Goal: Book appointment/travel/reservation

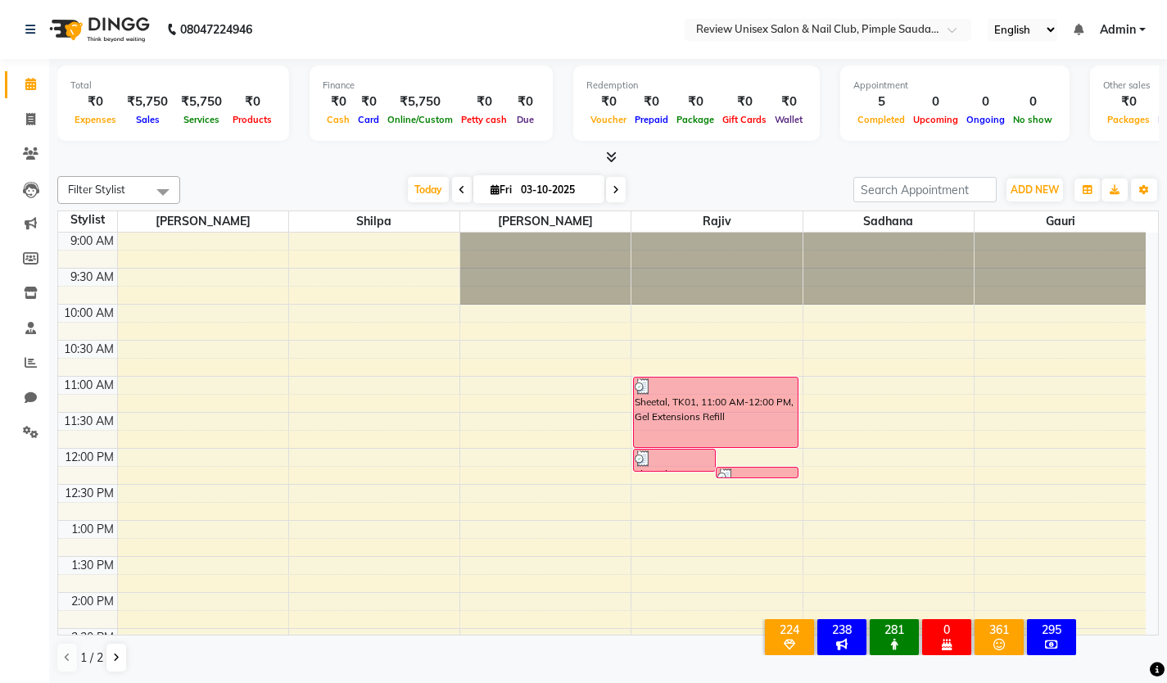
click at [615, 181] on span at bounding box center [616, 189] width 20 height 25
type input "04-10-2025"
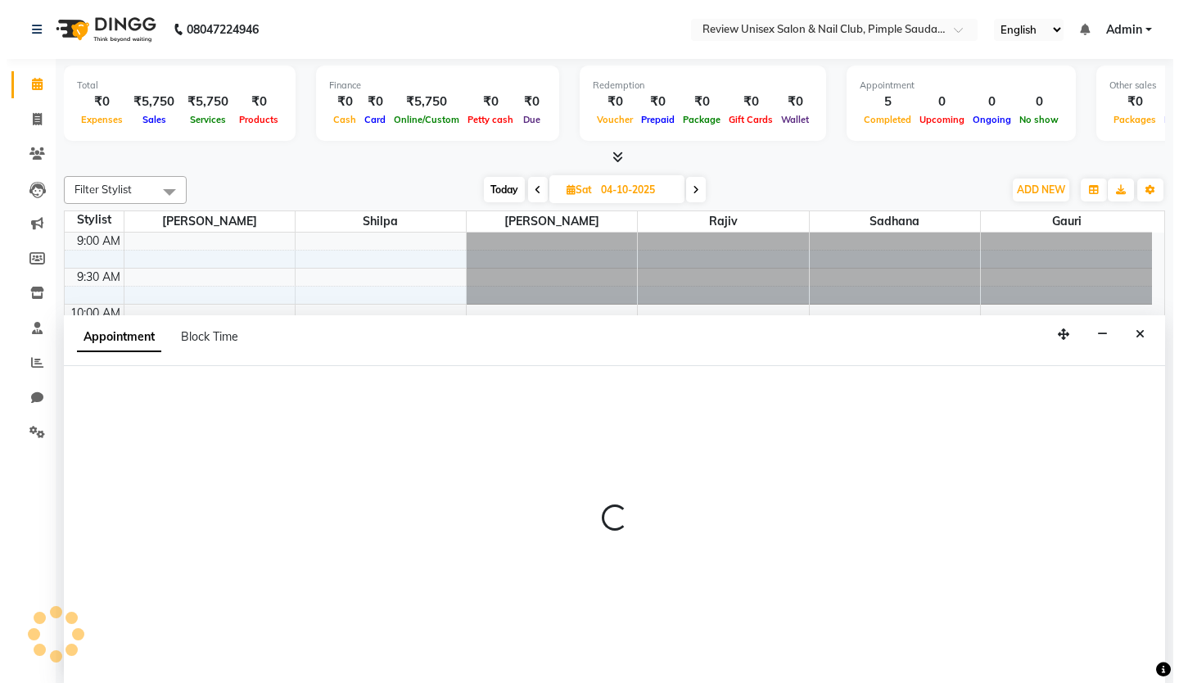
scroll to position [1, 0]
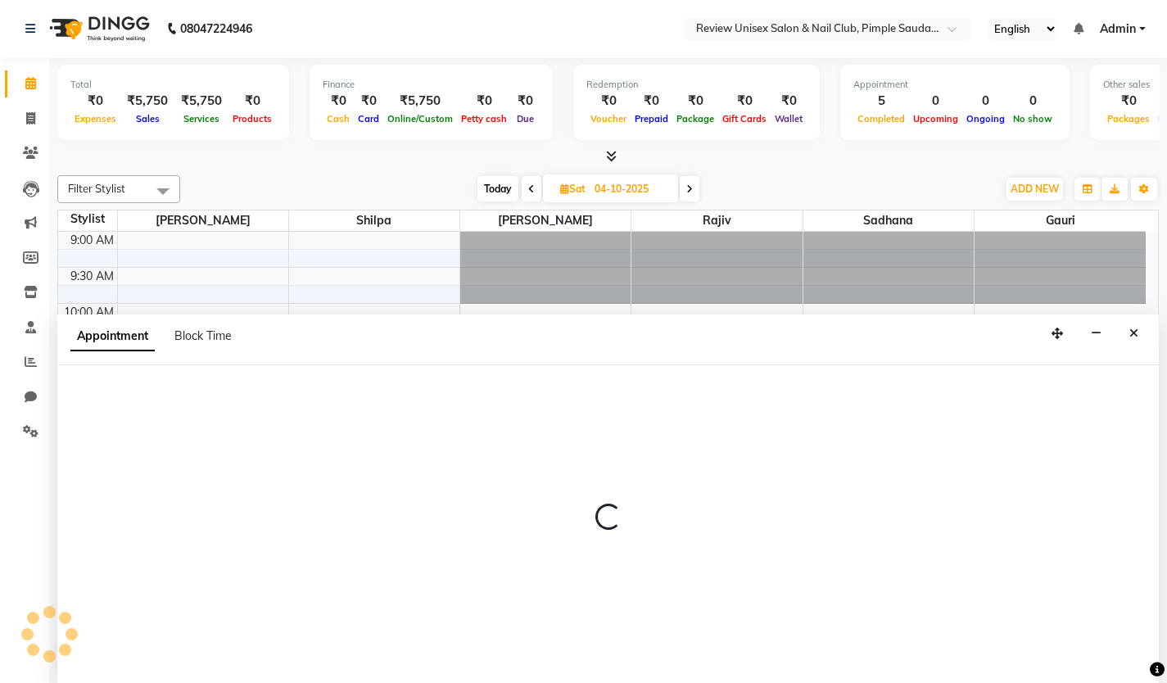
select select "77735"
select select "660"
select select "tentative"
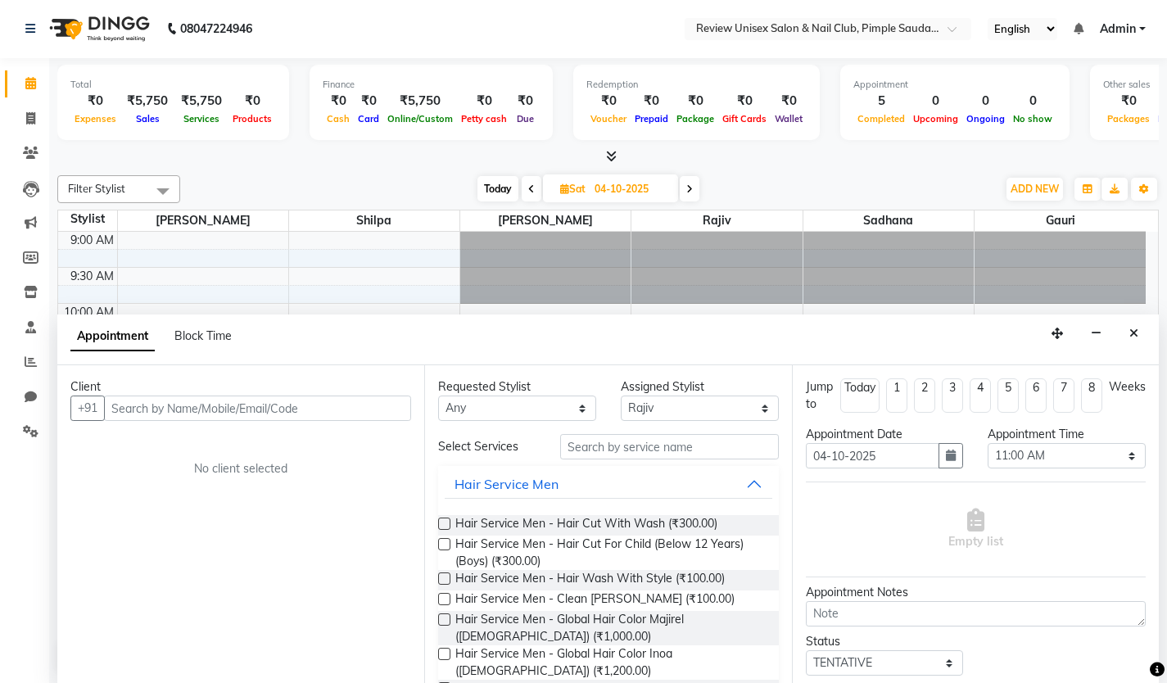
click at [196, 405] on input "text" at bounding box center [257, 407] width 307 height 25
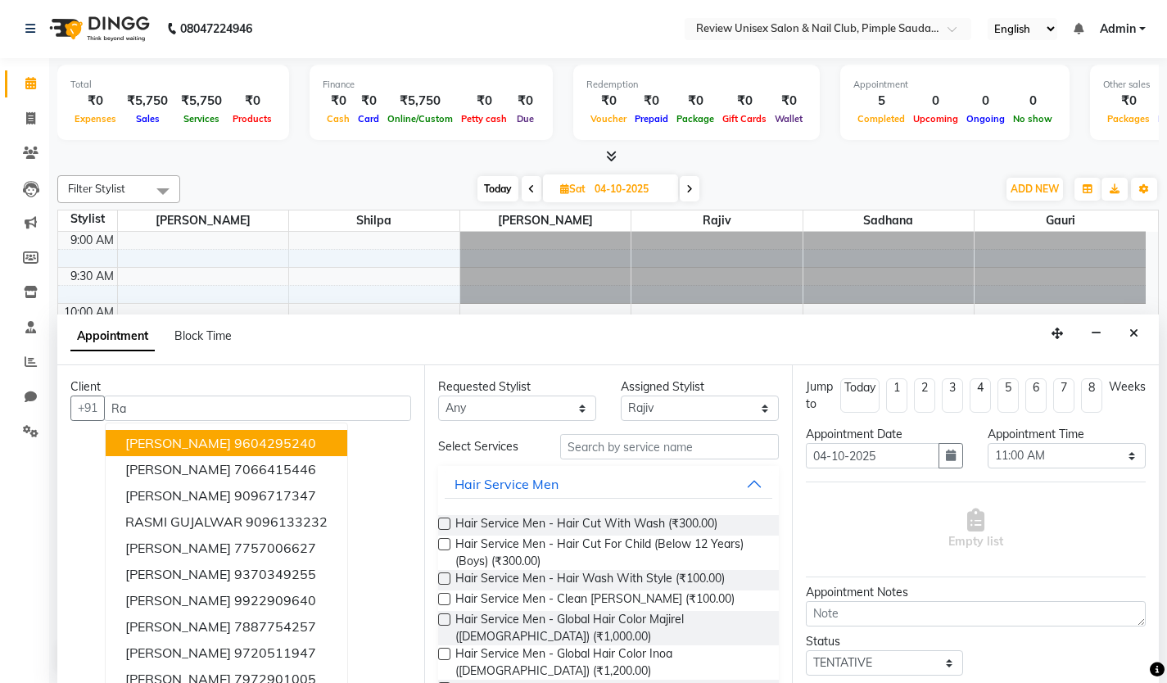
type input "R"
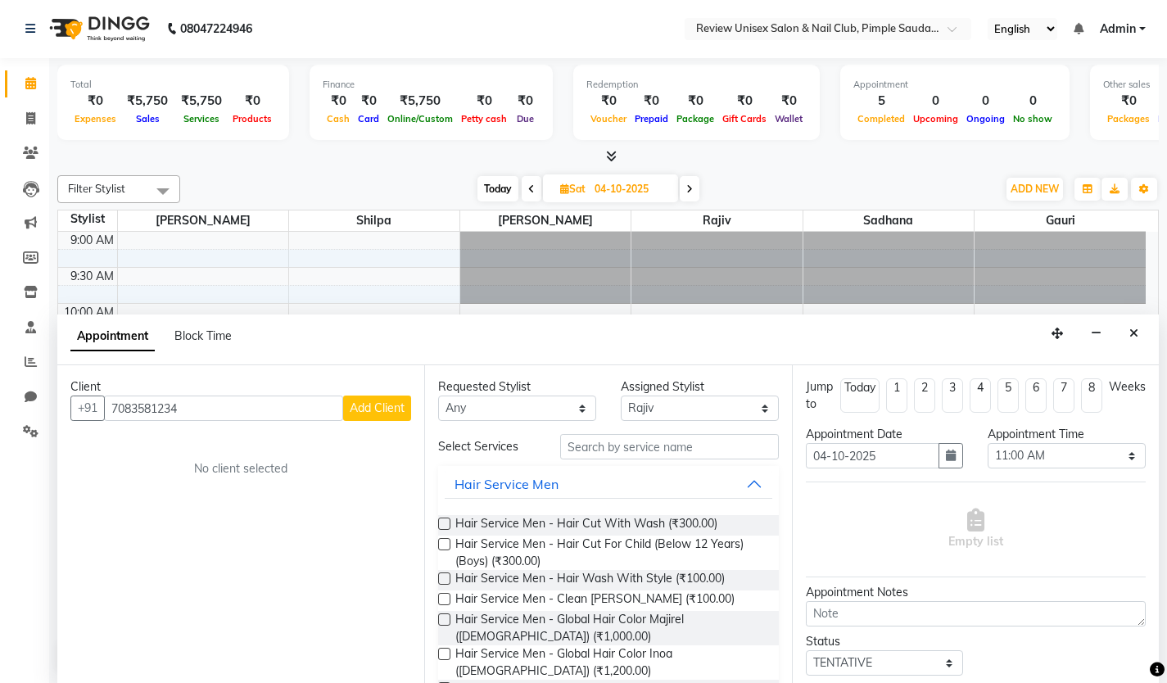
type input "7083581234"
click at [380, 416] on button "Add Client" at bounding box center [377, 407] width 68 height 25
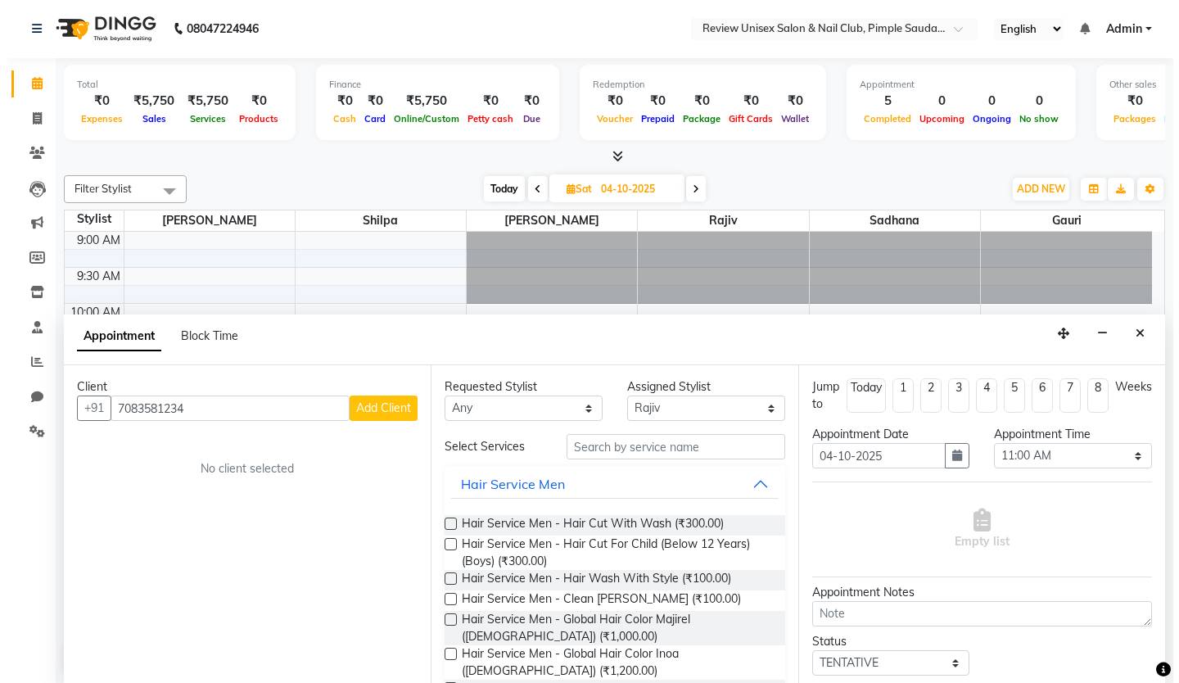
select select "22"
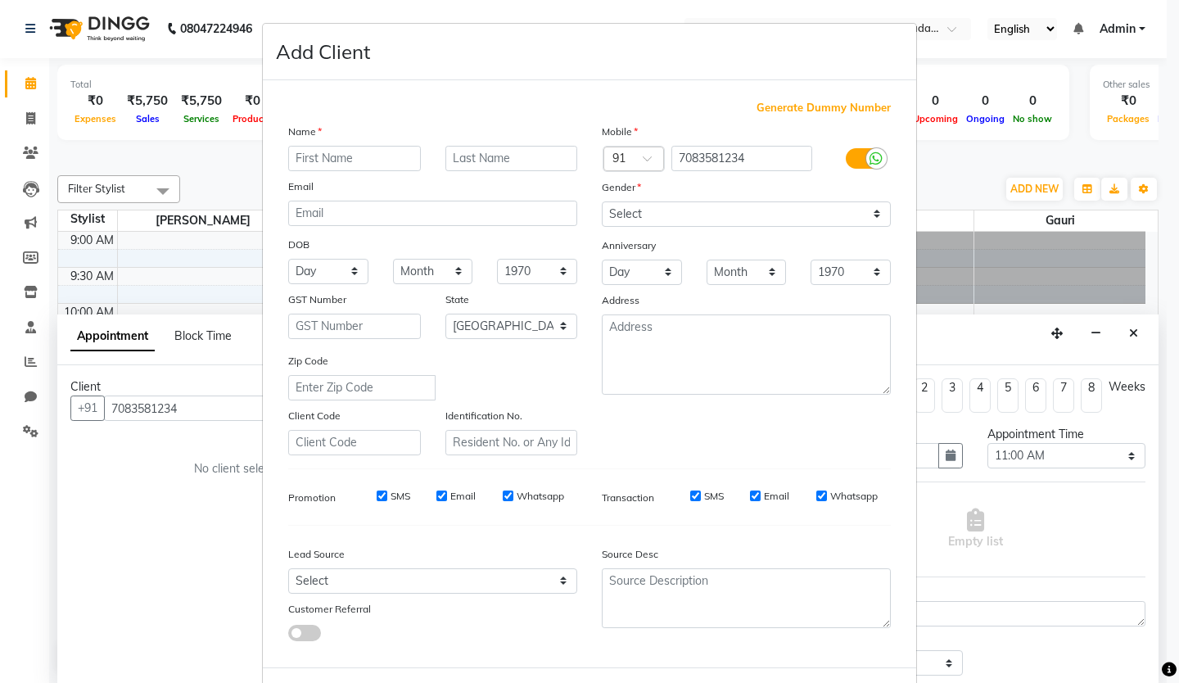
click at [318, 163] on input "text" at bounding box center [354, 158] width 133 height 25
type input "[PERSON_NAME]"
click at [870, 218] on select "Select [DEMOGRAPHIC_DATA] [DEMOGRAPHIC_DATA] Other Prefer Not To Say" at bounding box center [746, 213] width 289 height 25
select select "[DEMOGRAPHIC_DATA]"
click at [602, 201] on select "Select [DEMOGRAPHIC_DATA] [DEMOGRAPHIC_DATA] Other Prefer Not To Say" at bounding box center [746, 213] width 289 height 25
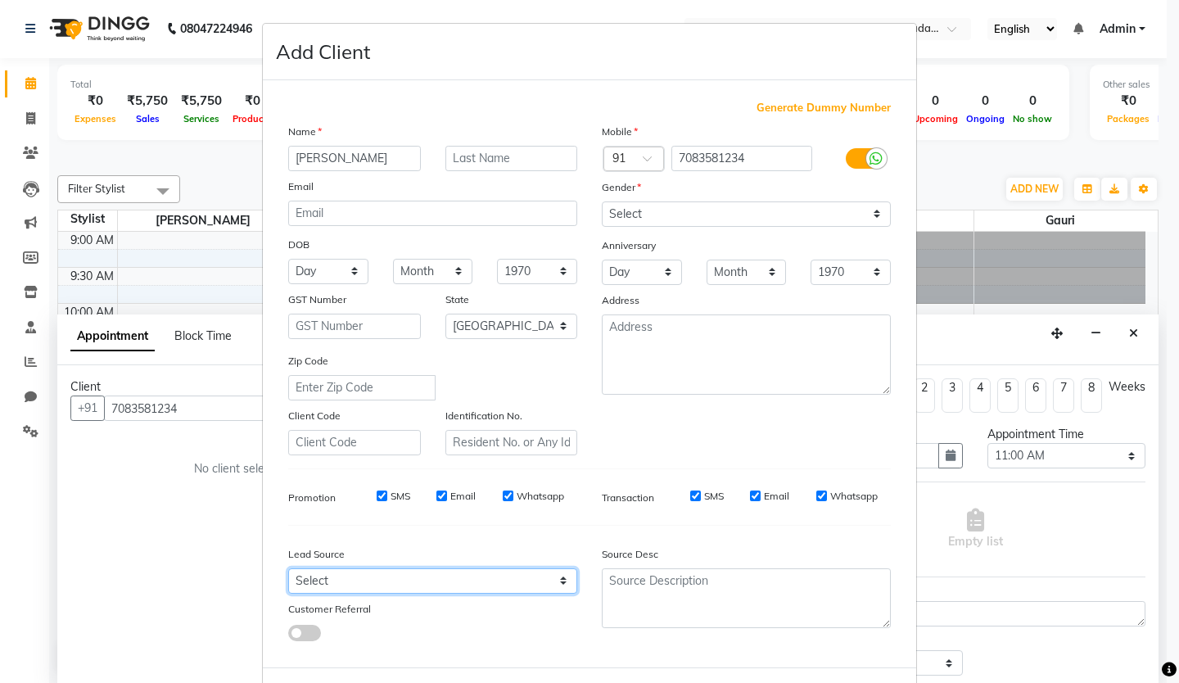
click at [522, 584] on select "Select Walk-in Referral Internet Friend Word of Mouth Advertisement Facebook Ju…" at bounding box center [432, 580] width 289 height 25
select select "24007"
click at [288, 568] on select "Select Walk-in Referral Internet Friend Word of Mouth Advertisement Facebook Ju…" at bounding box center [432, 580] width 289 height 25
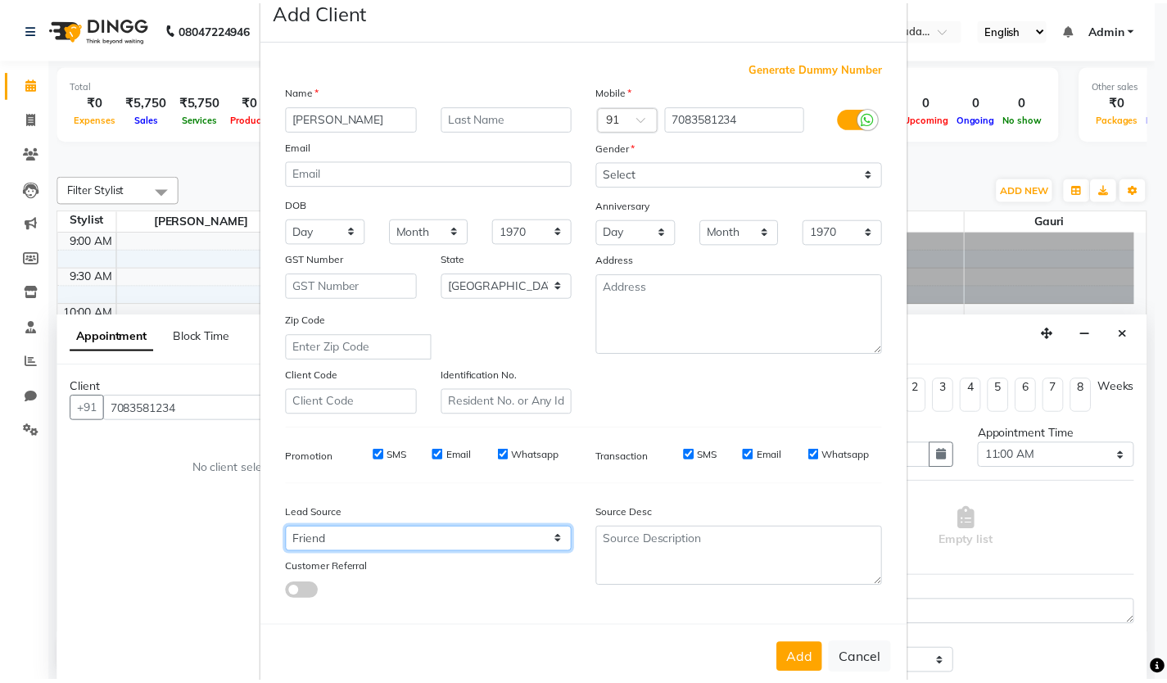
scroll to position [73, 0]
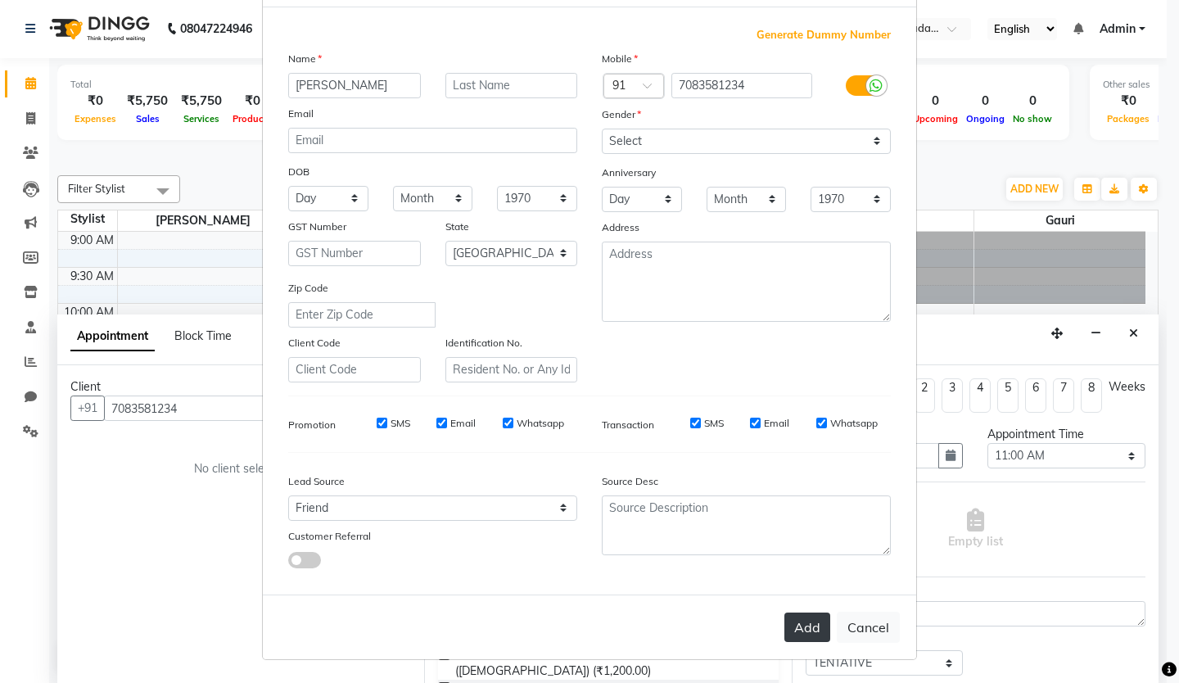
click at [802, 625] on button "Add" at bounding box center [807, 626] width 46 height 29
select select
select select "null"
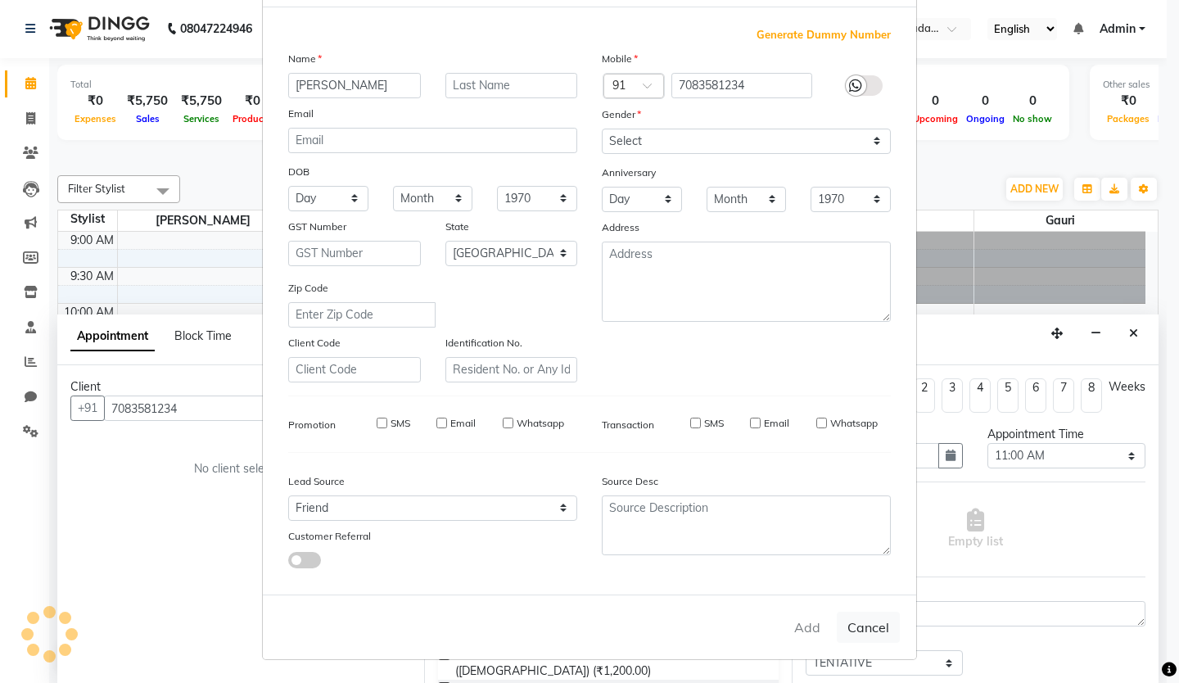
select select
checkbox input "false"
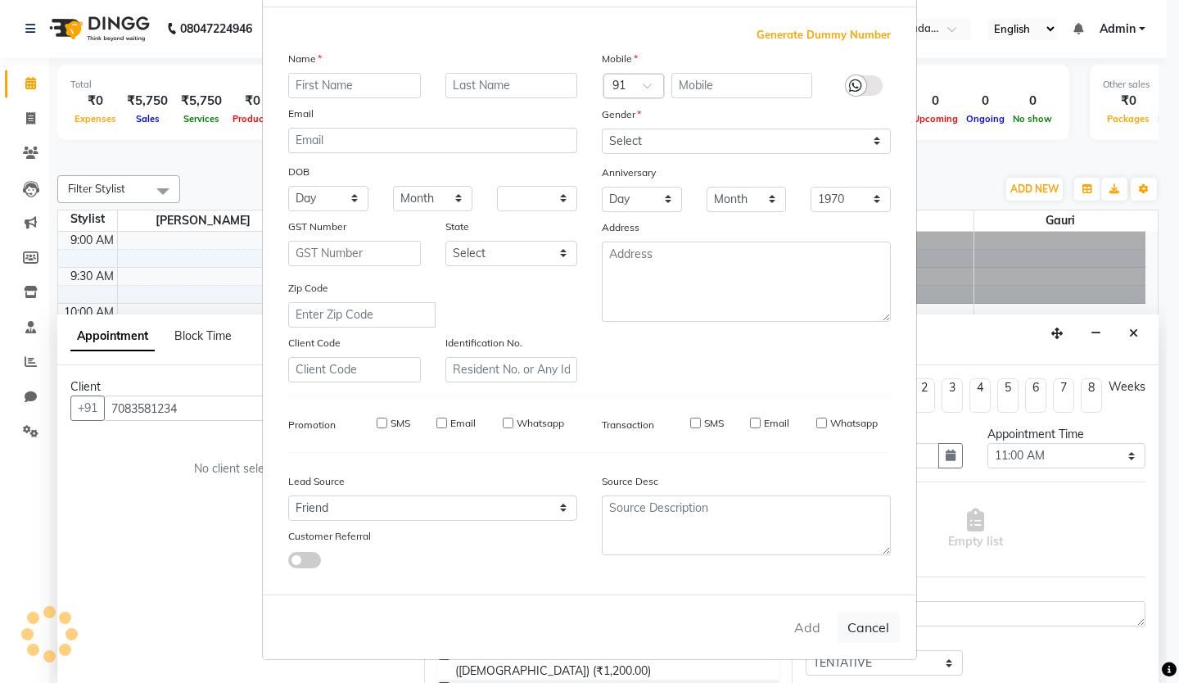
checkbox input "false"
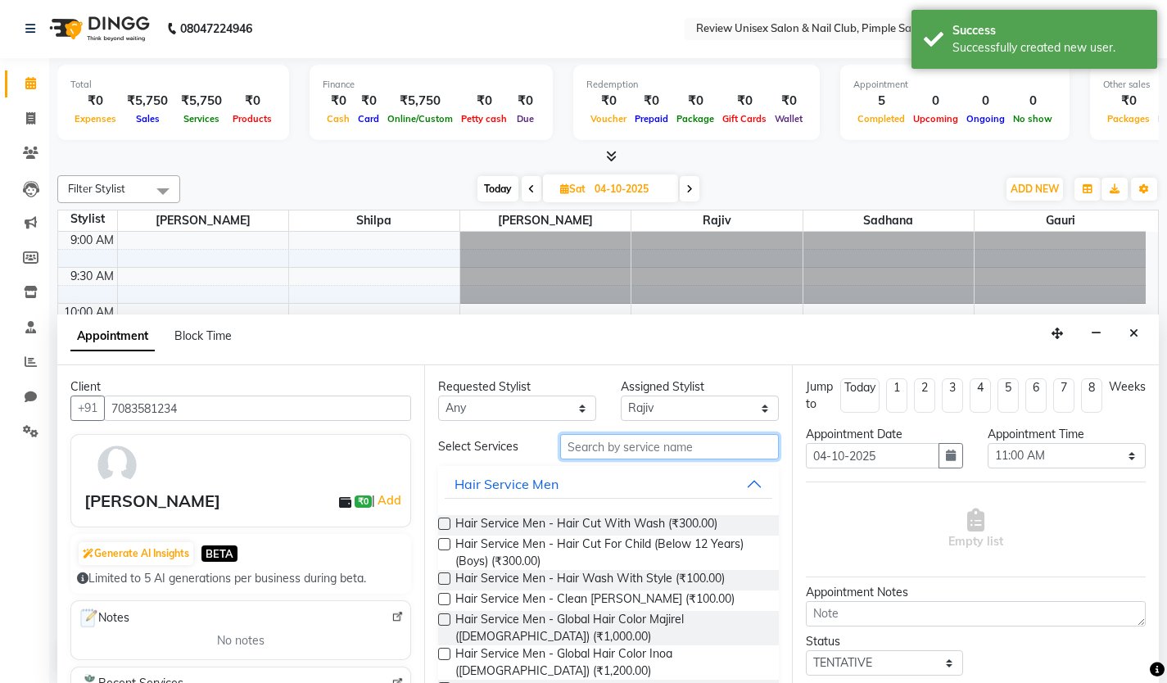
click at [643, 454] on input "text" at bounding box center [669, 446] width 219 height 25
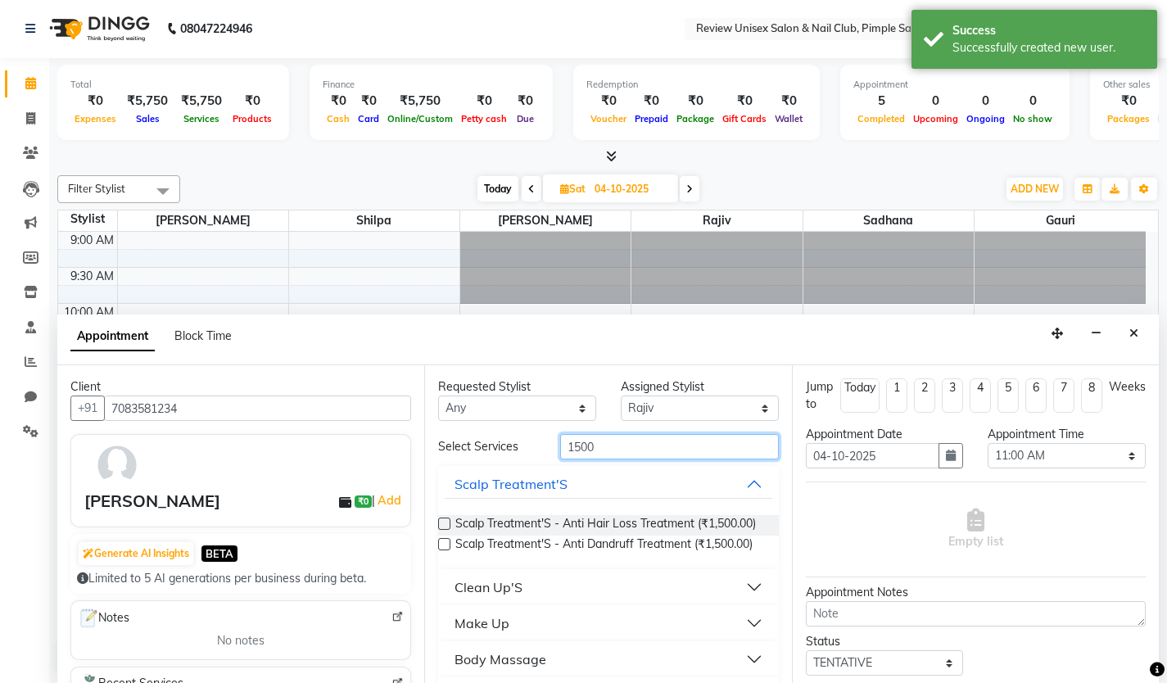
scroll to position [71, 0]
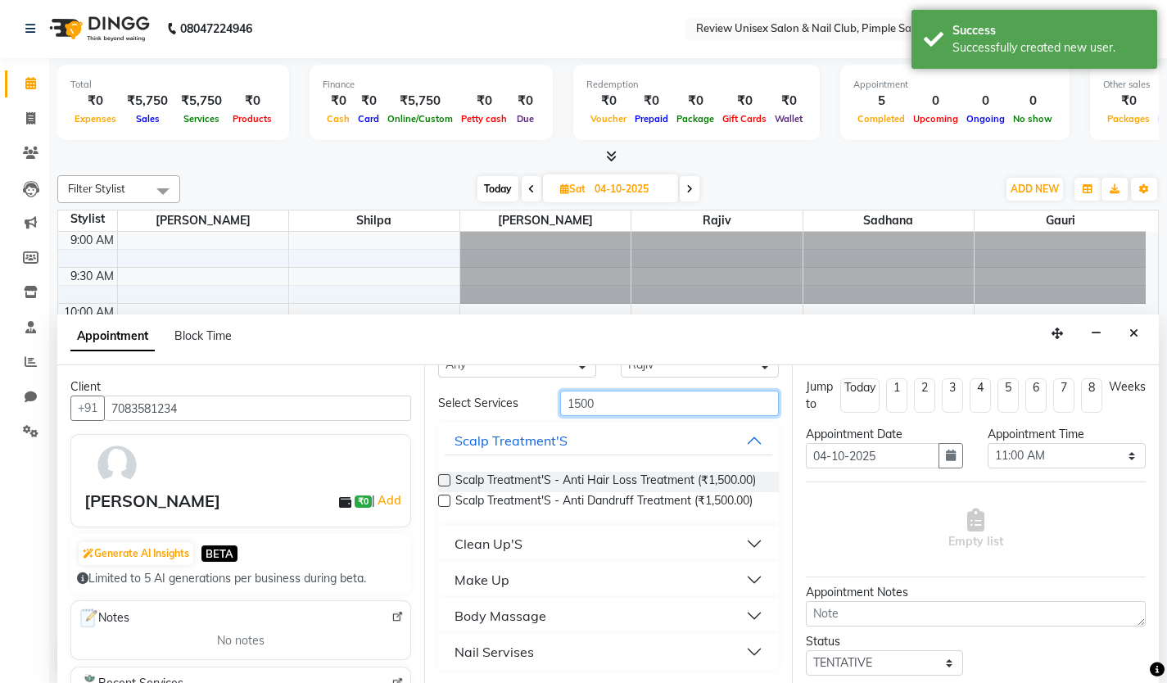
type input "1500"
click at [476, 657] on div "Nail Servises" at bounding box center [493, 652] width 79 height 20
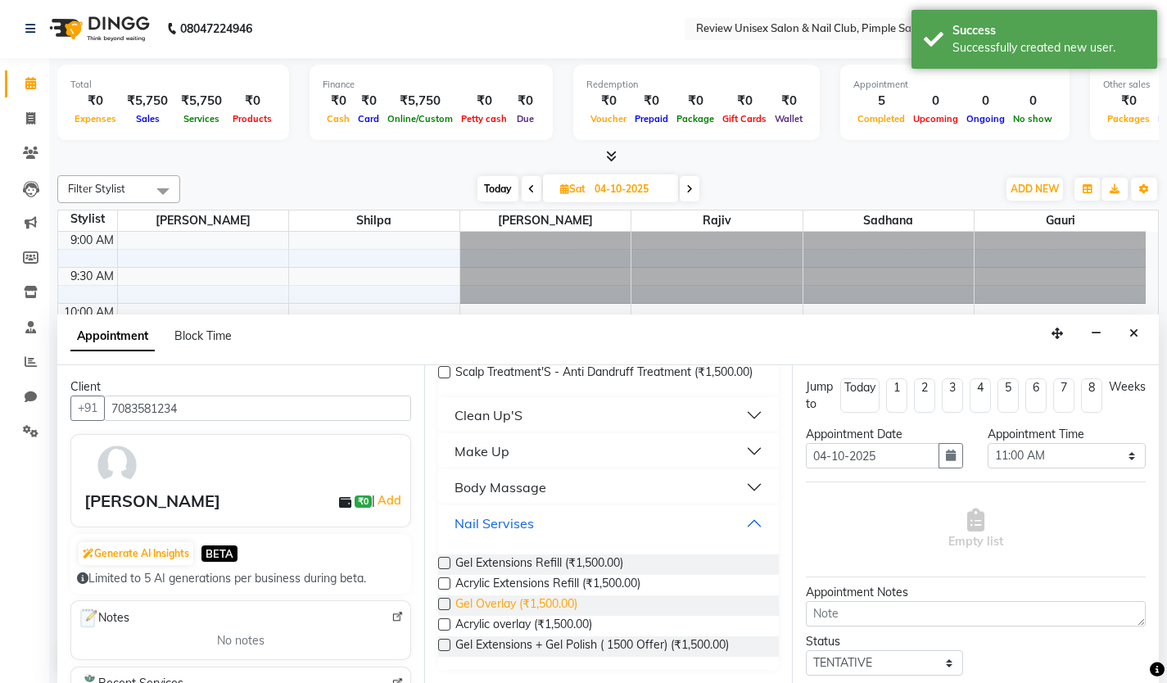
scroll to position [187, 0]
click at [443, 651] on label at bounding box center [444, 645] width 12 height 12
click at [443, 652] on input "checkbox" at bounding box center [443, 646] width 11 height 11
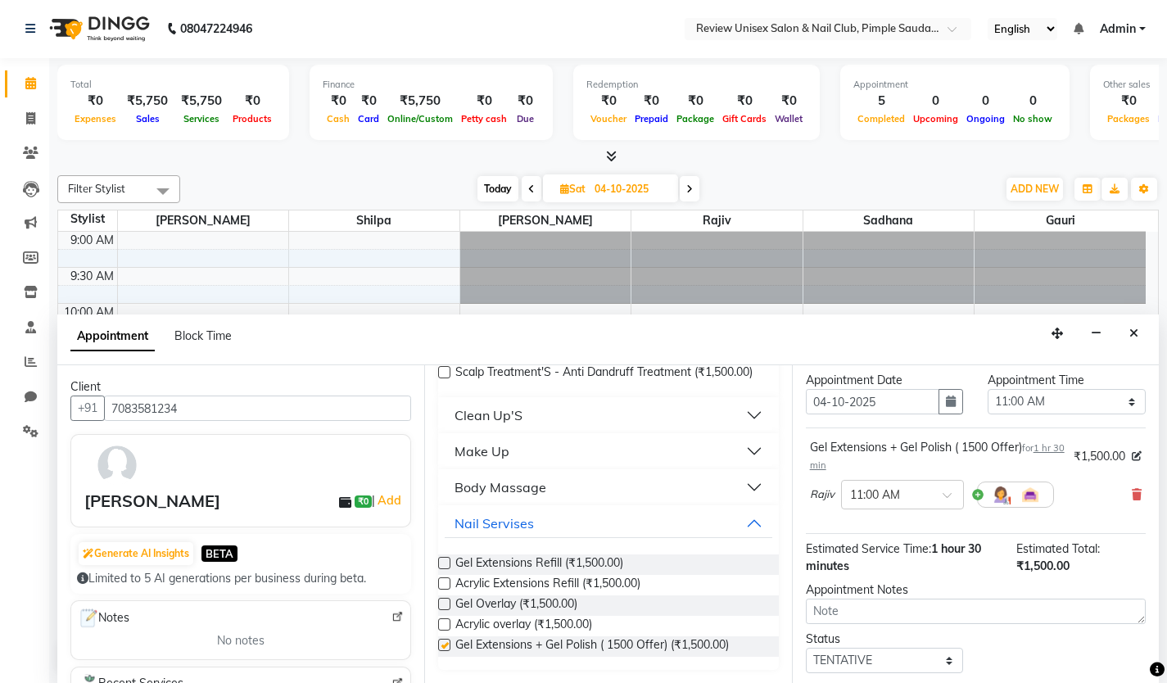
checkbox input "false"
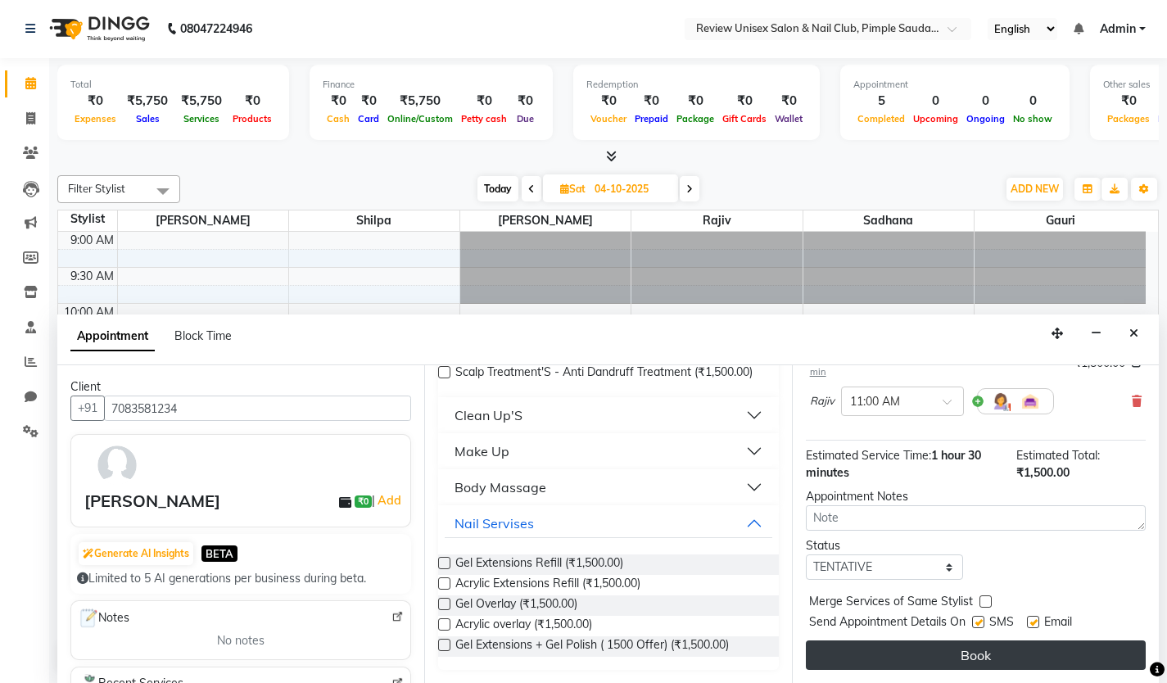
click at [937, 653] on button "Book" at bounding box center [976, 654] width 340 height 29
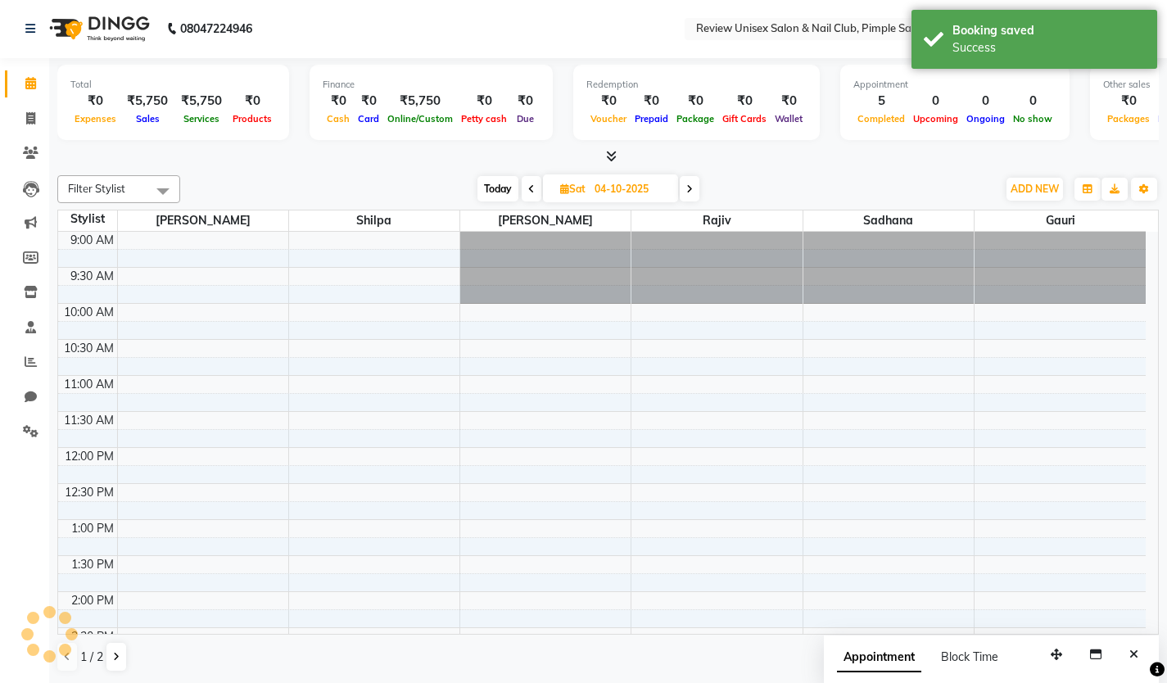
scroll to position [0, 0]
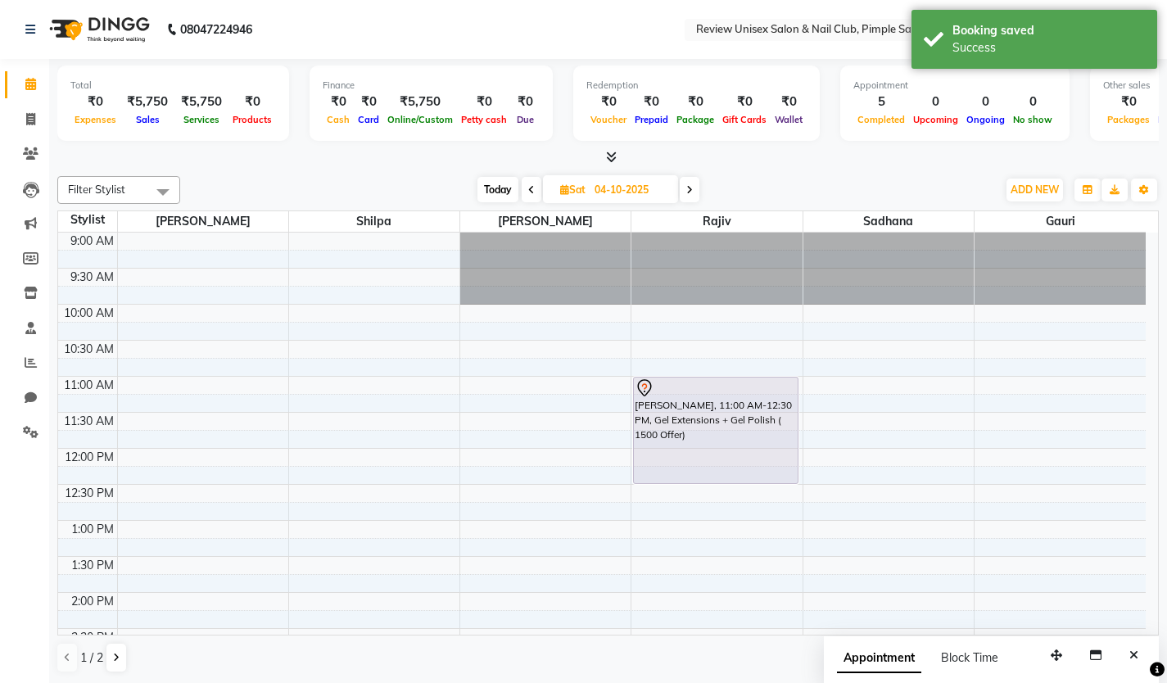
drag, startPoint x: 494, startPoint y: 182, endPoint x: 494, endPoint y: 192, distance: 10.7
click at [493, 182] on span "Today" at bounding box center [497, 189] width 41 height 25
type input "03-10-2025"
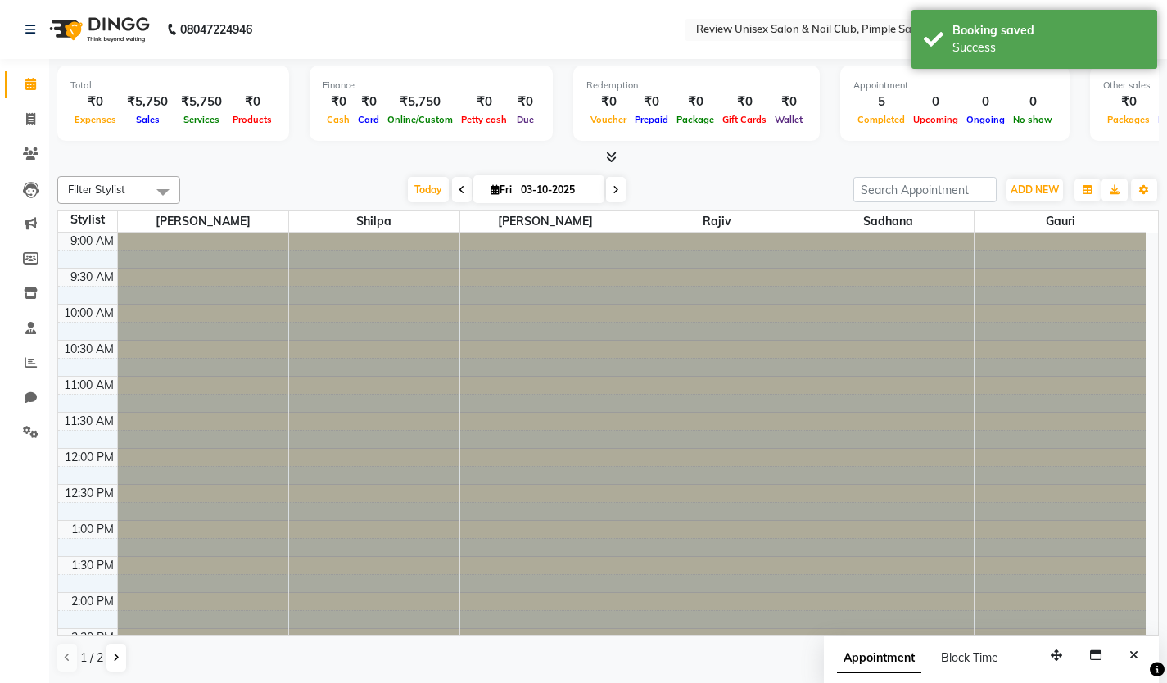
scroll to position [534, 0]
